Goal: Transaction & Acquisition: Obtain resource

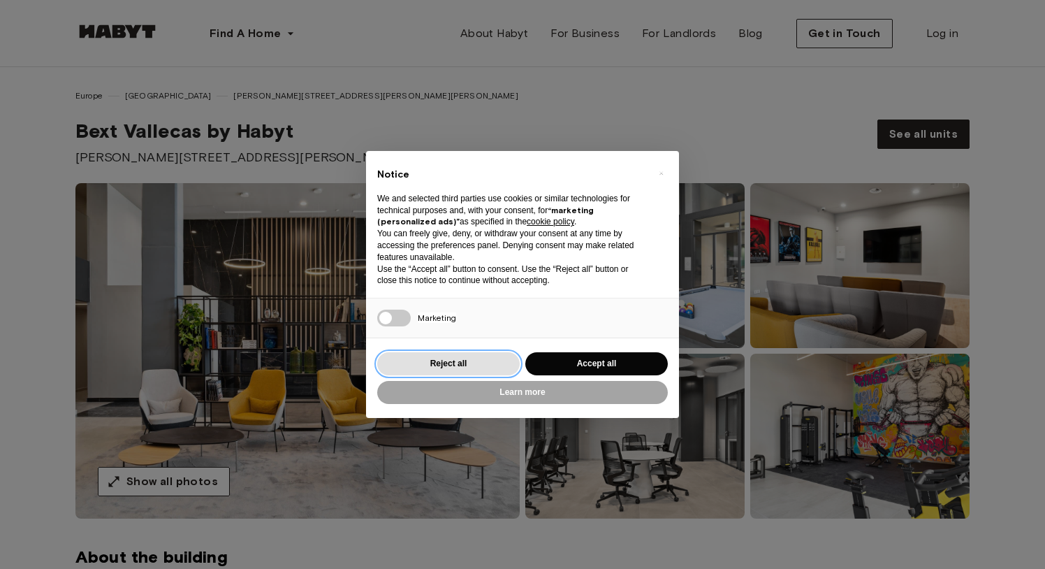
click at [468, 369] on button "Reject all" at bounding box center [448, 363] width 143 height 23
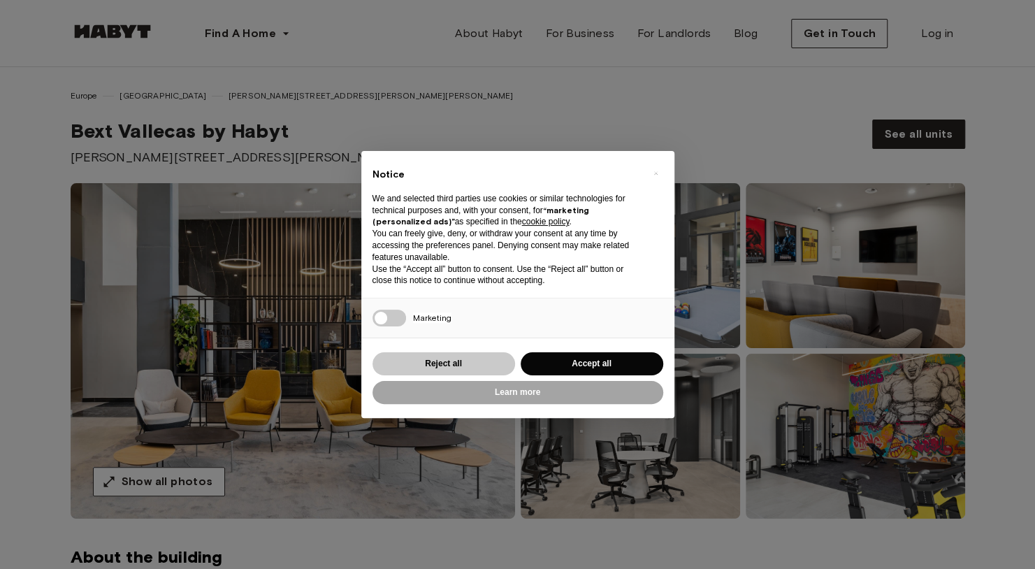
click at [466, 364] on img at bounding box center [293, 350] width 444 height 335
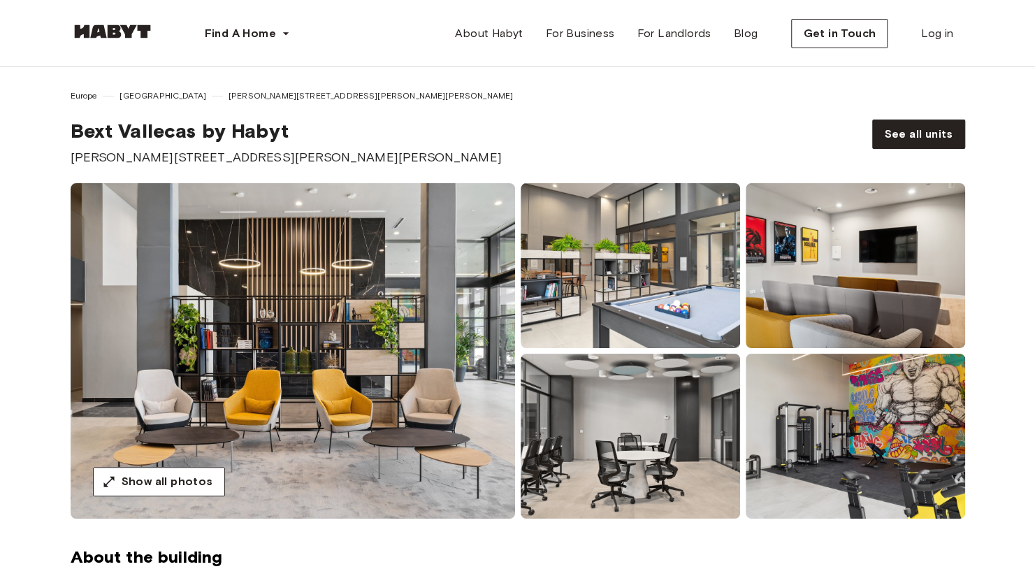
click at [990, 331] on div "Show all photos" at bounding box center [518, 350] width 1006 height 335
click at [922, 126] on span "See all units" at bounding box center [918, 134] width 68 height 17
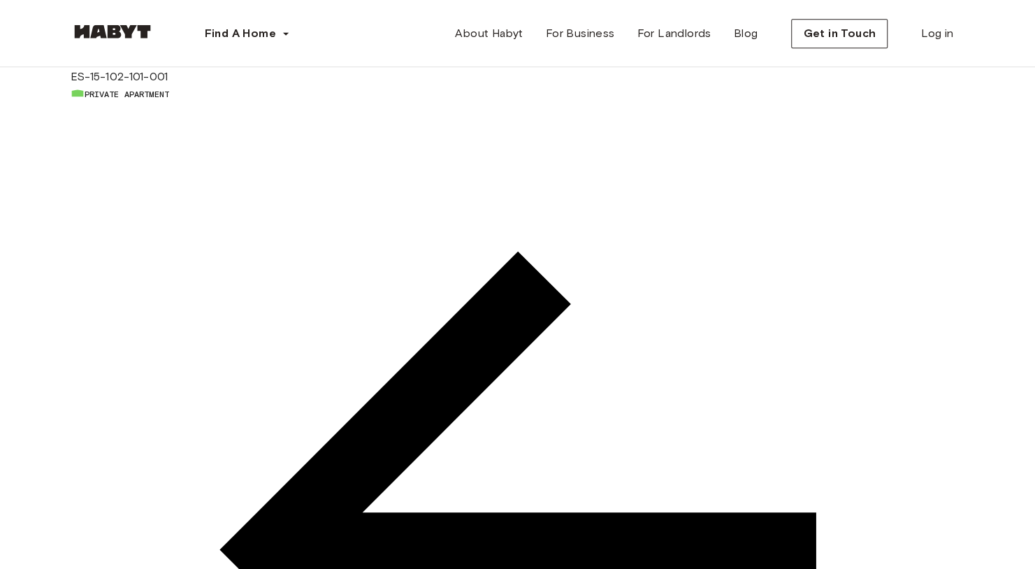
scroll to position [1033, 0]
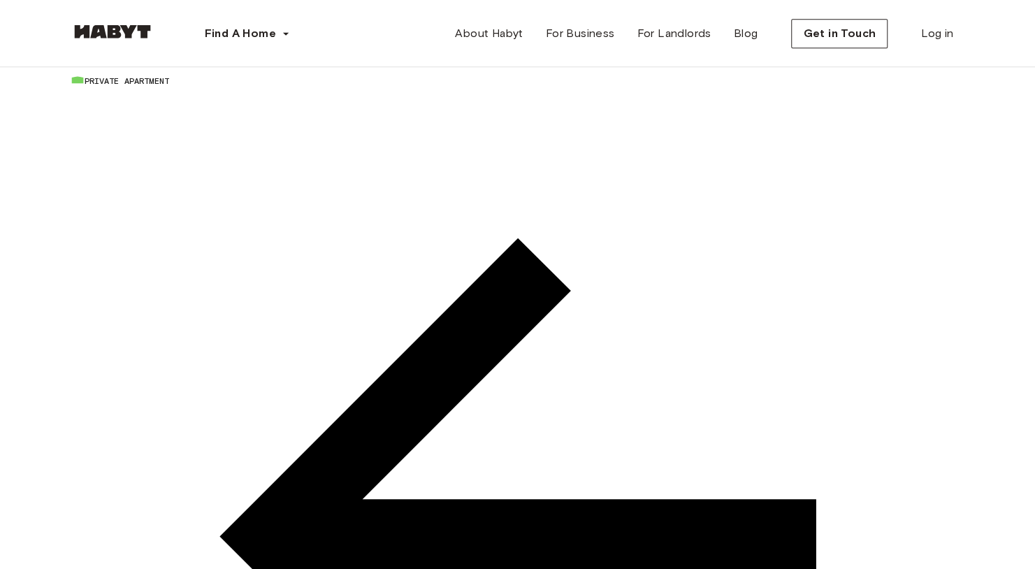
click at [210, 89] on img at bounding box center [518, 89] width 894 height 0
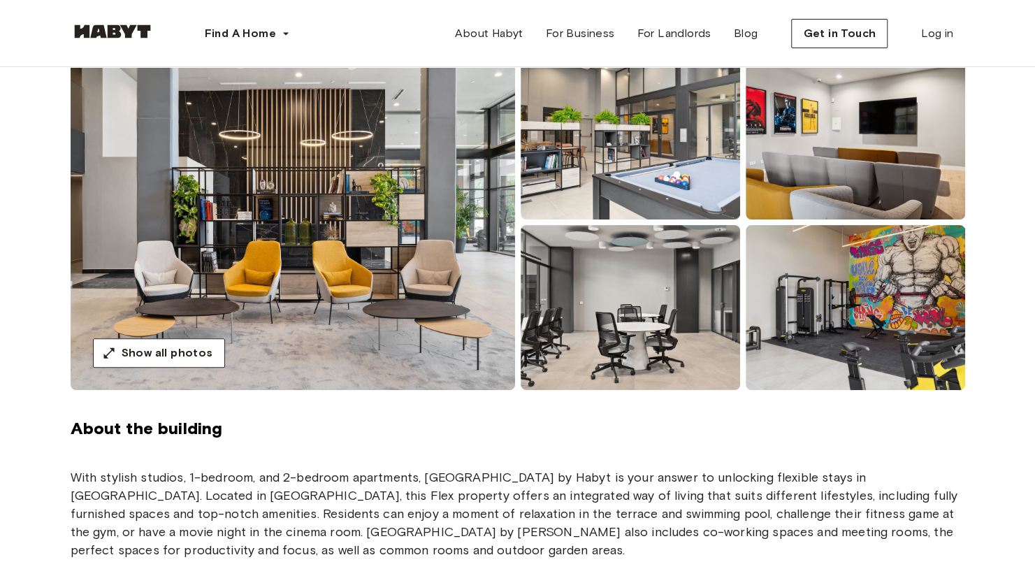
scroll to position [0, 0]
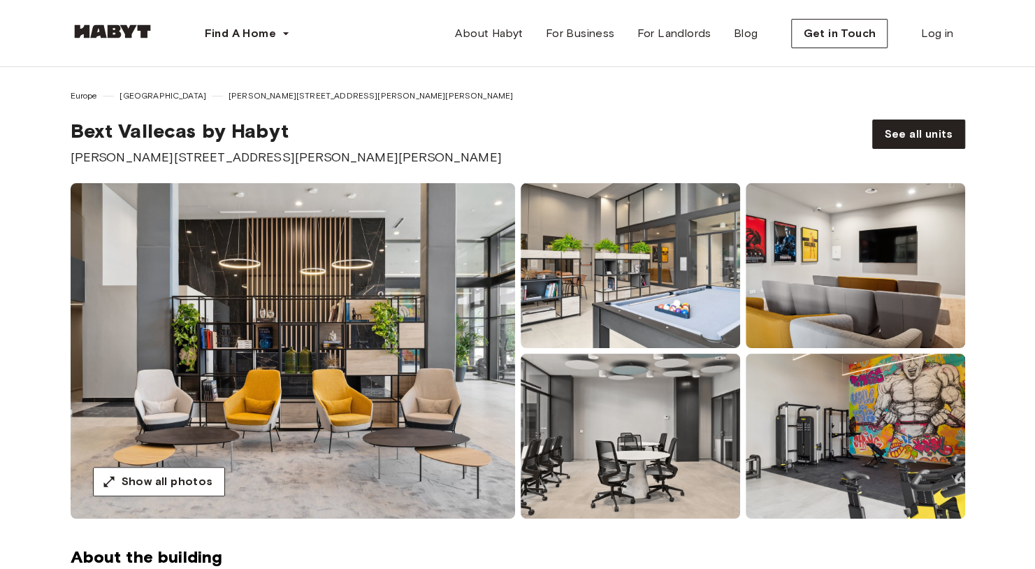
click at [542, 129] on div "Bext Vallecas by Habyt [STREET_ADDRESS][PERSON_NAME][PERSON_NAME]" at bounding box center [461, 143] width 780 height 48
